Goal: Task Accomplishment & Management: Manage account settings

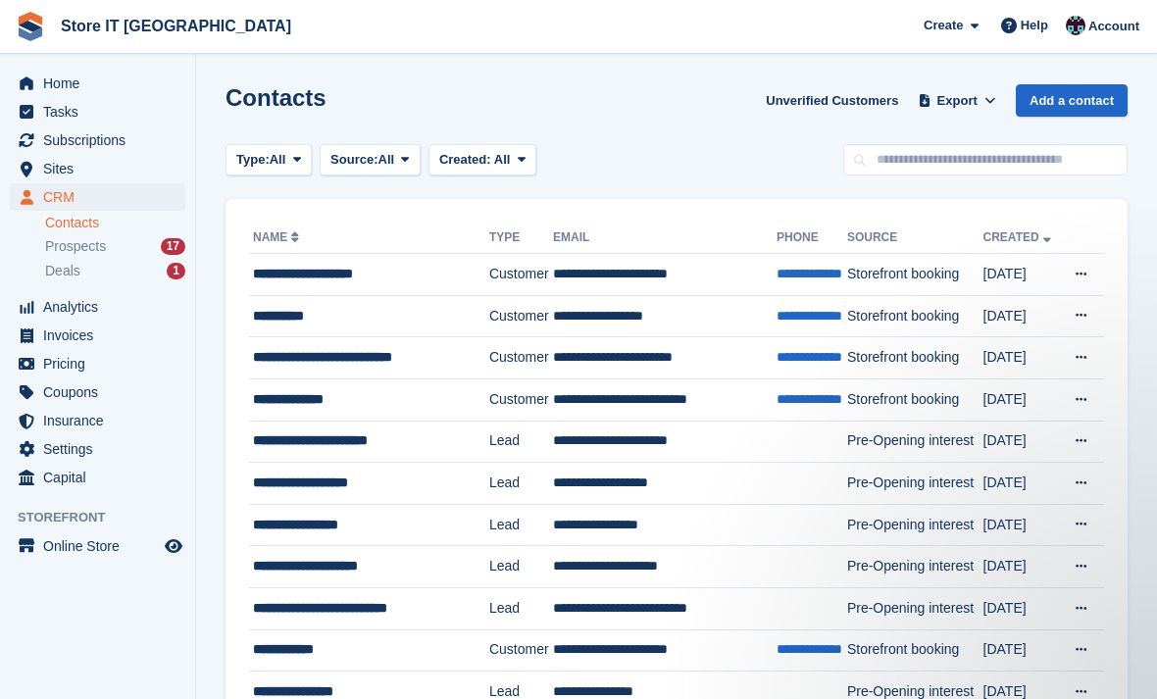
click at [580, 279] on td "**********" at bounding box center [664, 275] width 223 height 42
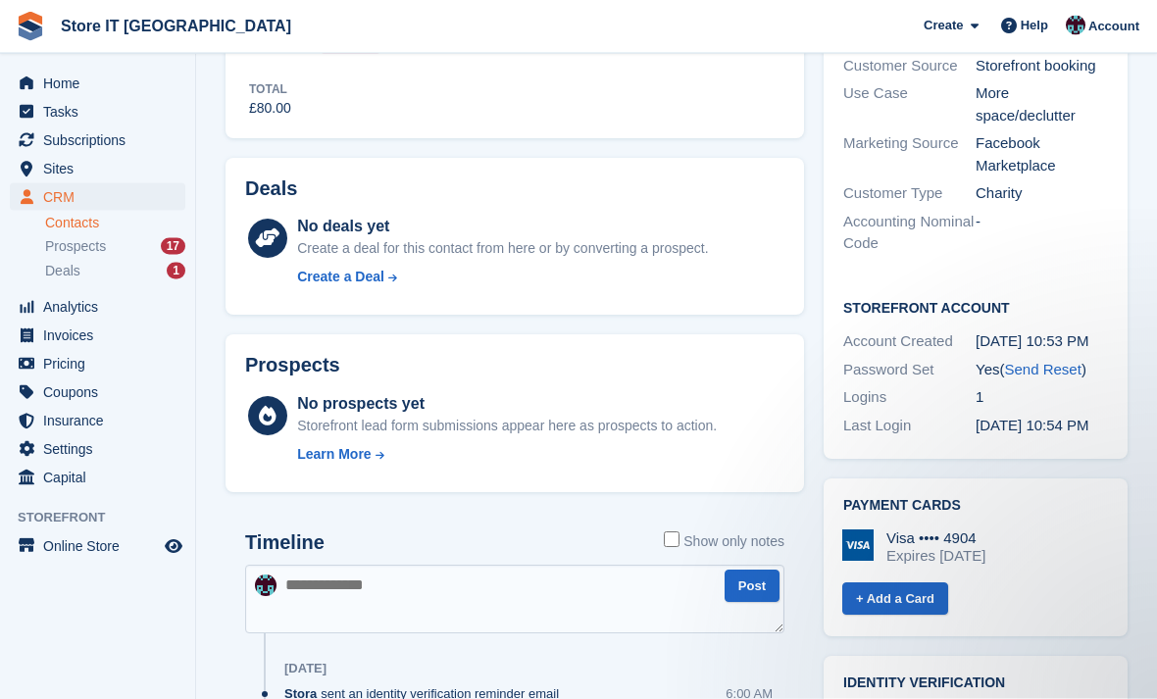
scroll to position [487, 0]
click at [985, 546] on div "Expires September 2028" at bounding box center [935, 555] width 99 height 18
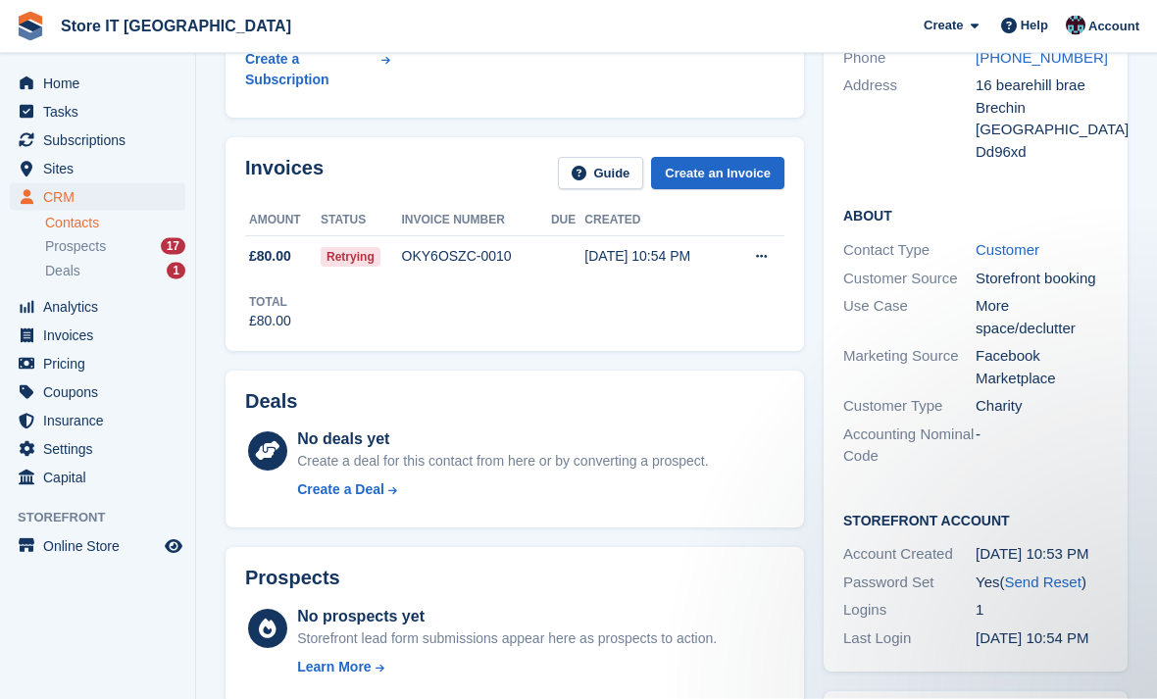
scroll to position [273, 0]
click at [370, 235] on td "Retrying" at bounding box center [361, 255] width 81 height 41
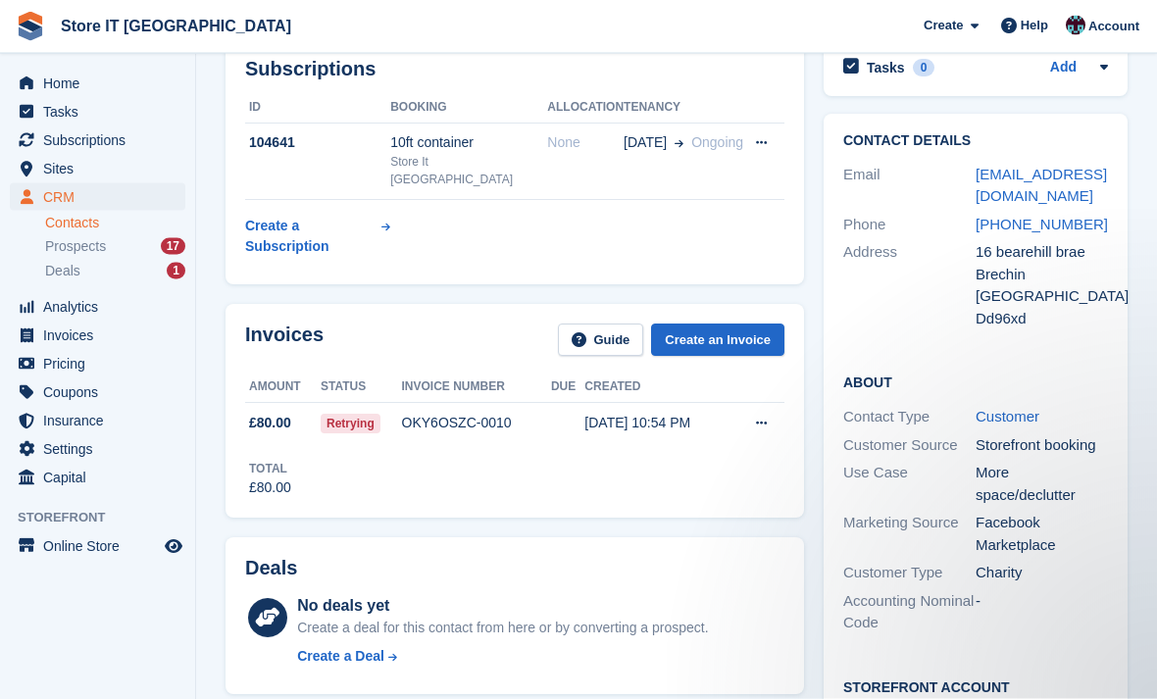
scroll to position [0, 0]
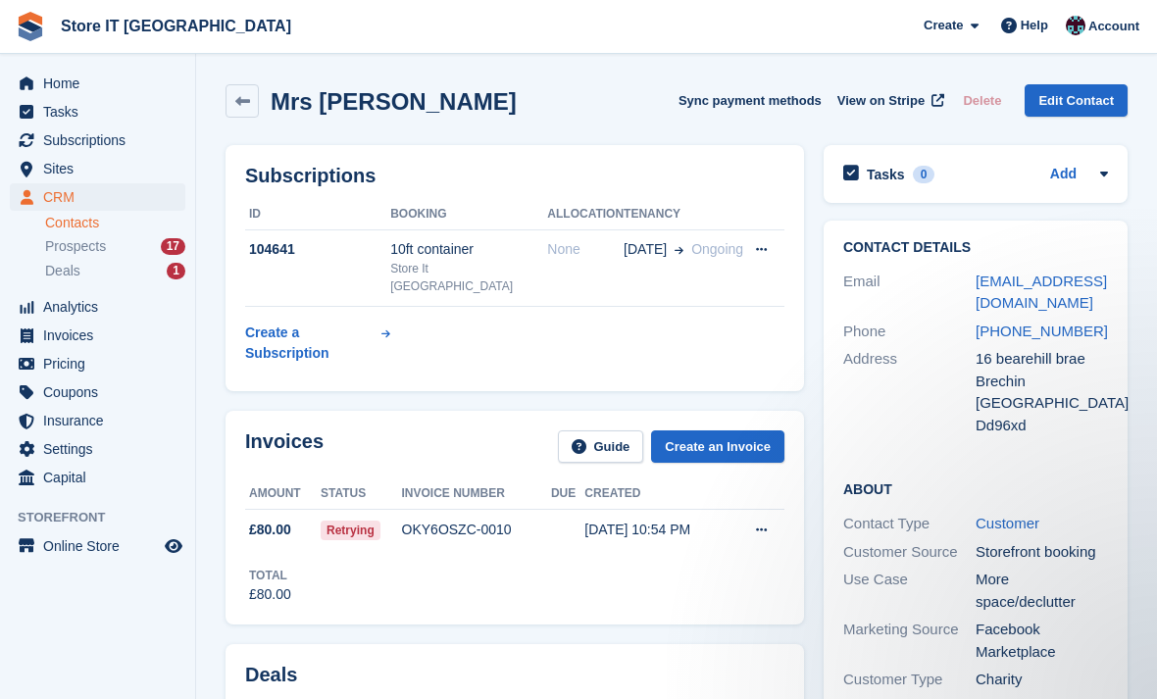
click at [60, 85] on span "Home" at bounding box center [102, 83] width 118 height 27
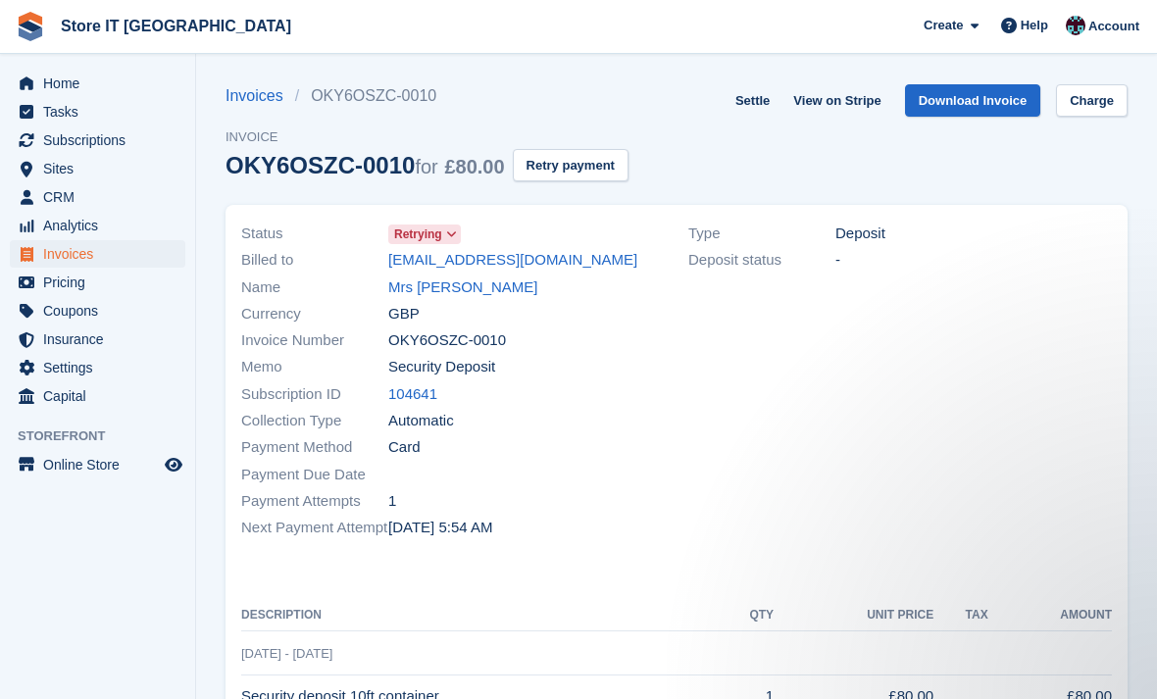
click at [436, 242] on span "Retrying" at bounding box center [418, 234] width 48 height 18
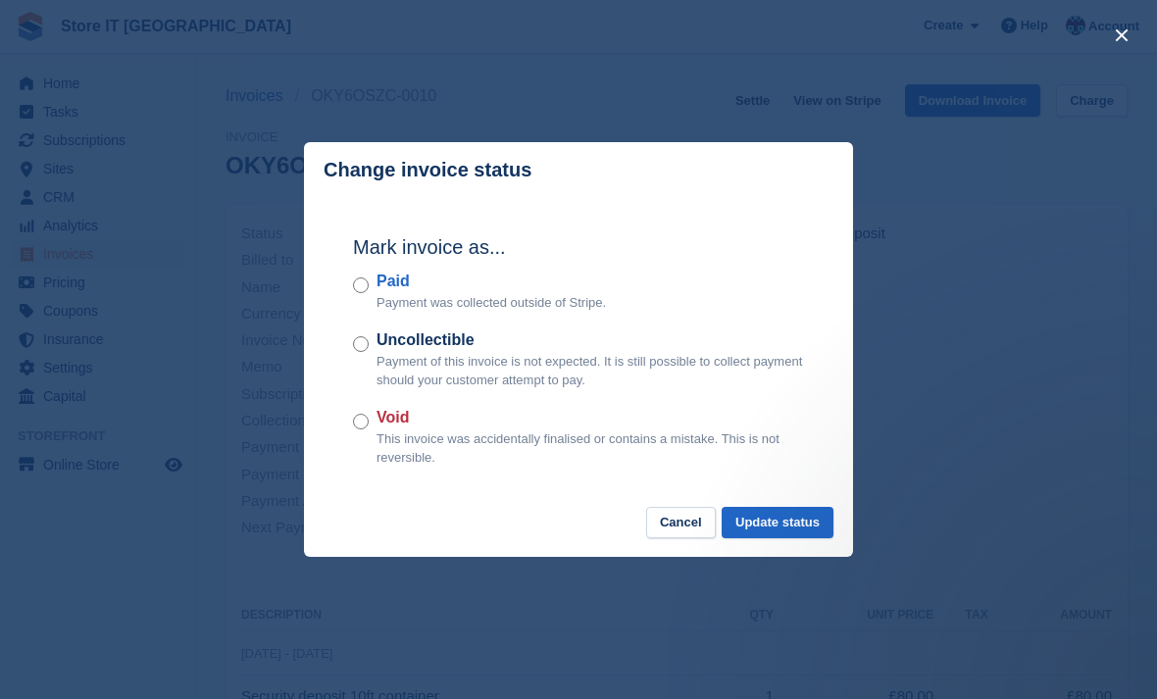
click at [1021, 292] on div "close" at bounding box center [578, 349] width 1157 height 699
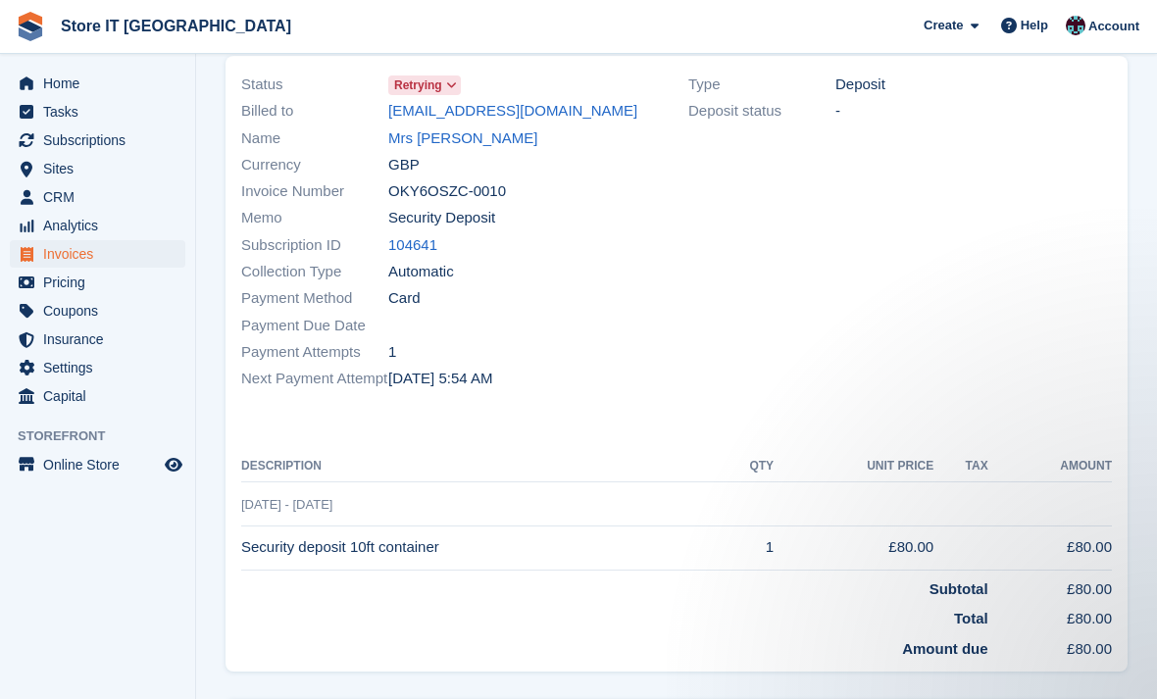
scroll to position [300, 0]
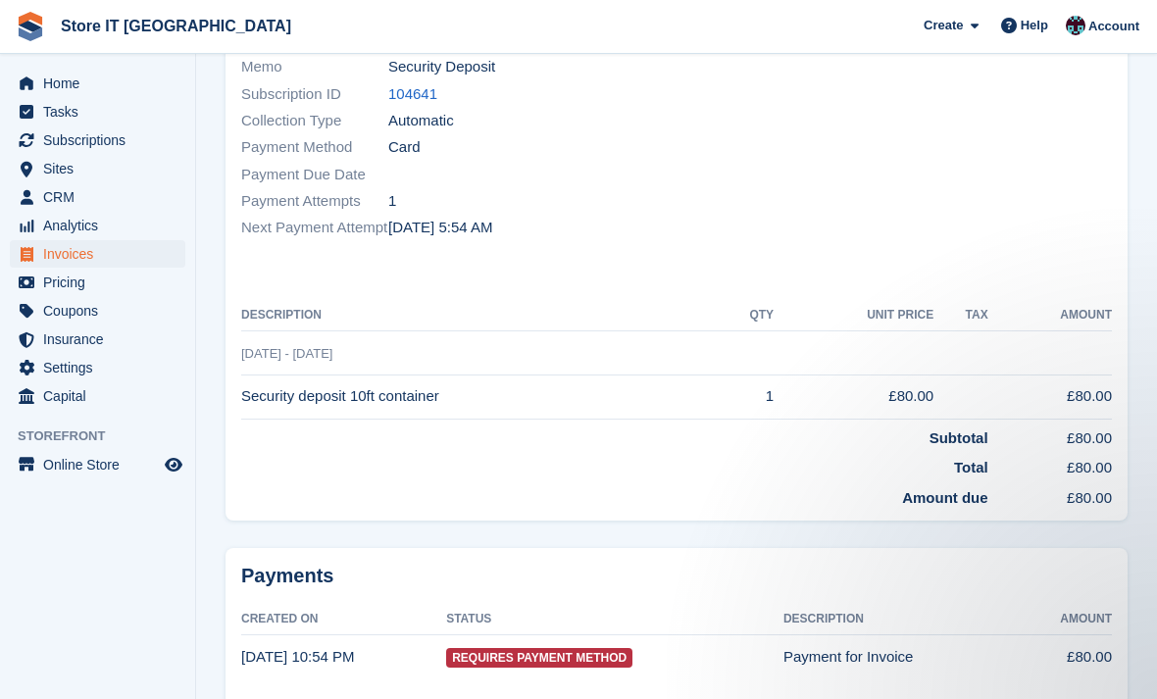
click at [604, 655] on span "Requires Payment Method" at bounding box center [539, 658] width 186 height 20
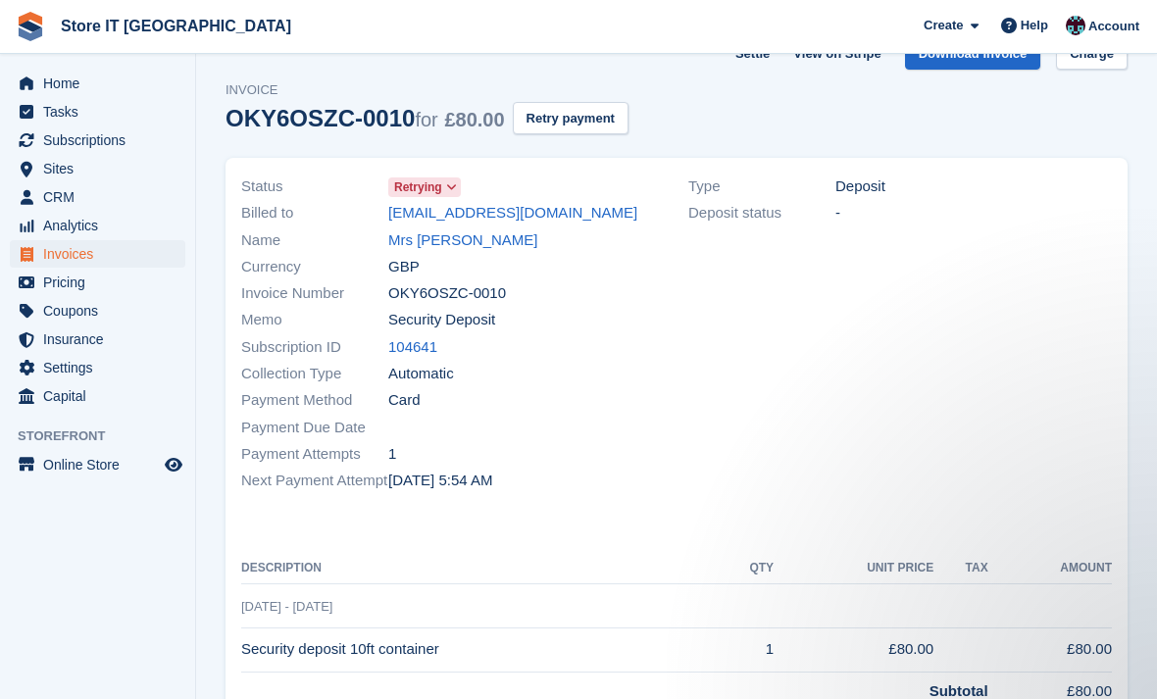
scroll to position [0, 0]
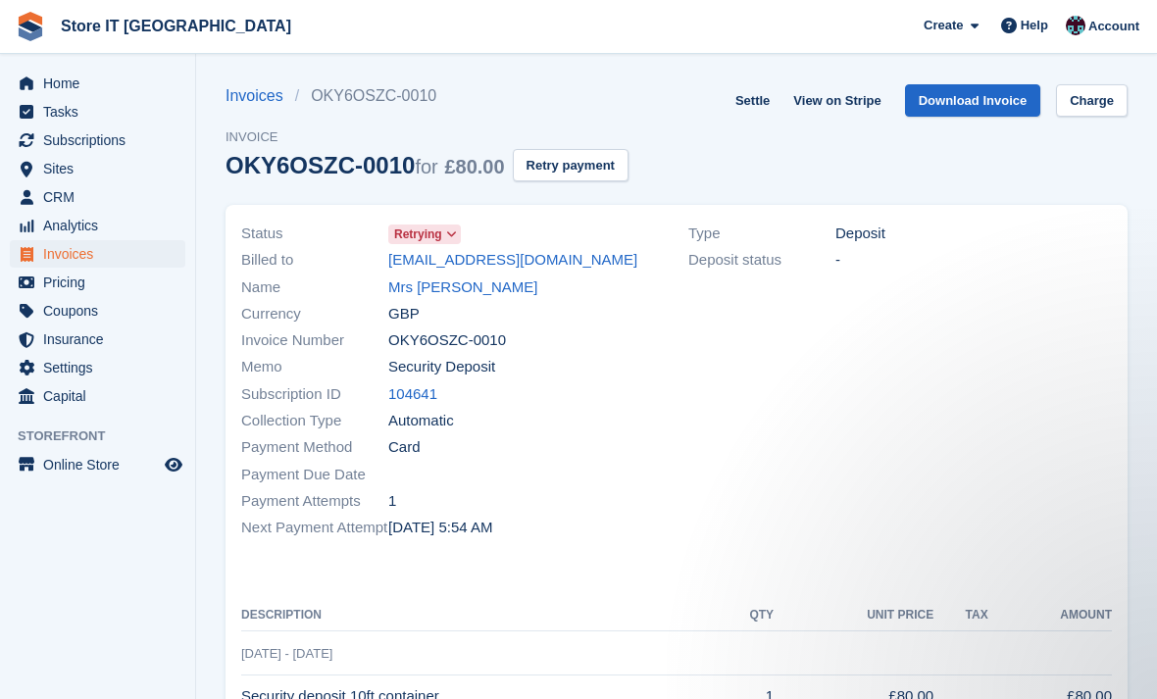
click at [607, 167] on button "Retry payment" at bounding box center [571, 165] width 116 height 32
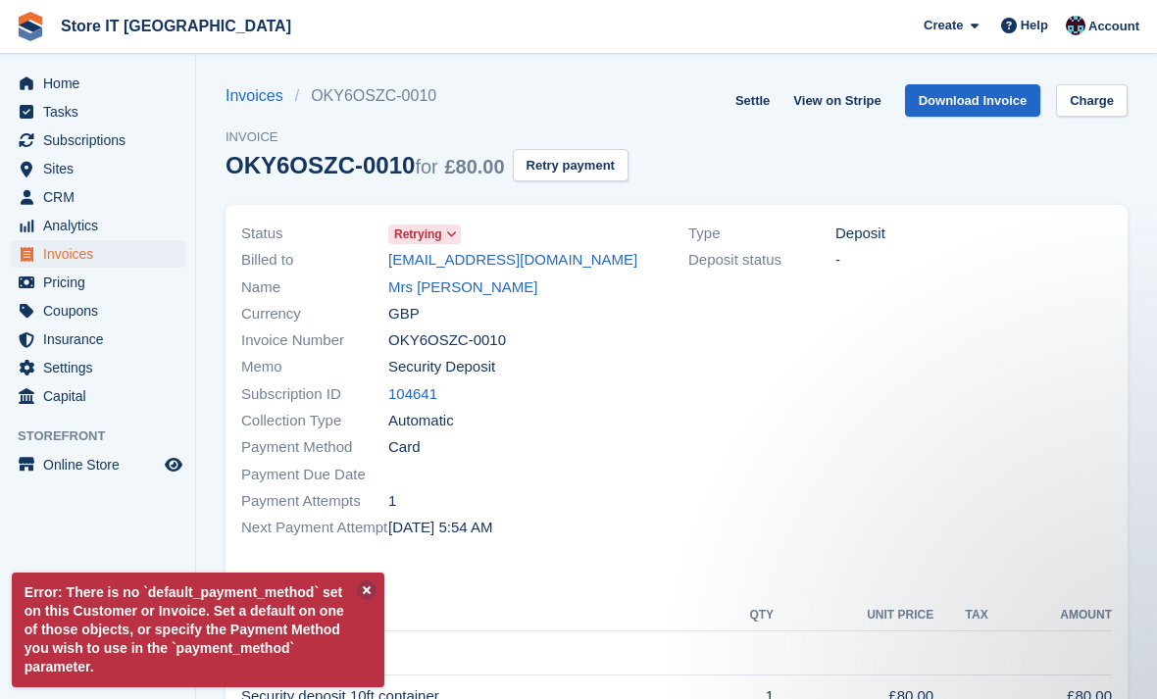
click at [380, 569] on div "Error: There is no `default_payment_method` set on this Customer or Invoice. Se…" at bounding box center [198, 625] width 372 height 124
click at [372, 587] on button at bounding box center [367, 590] width 20 height 20
